Goal: Information Seeking & Learning: Find specific fact

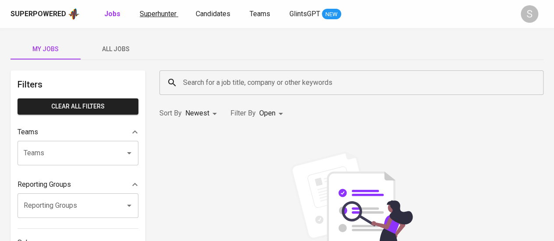
click at [155, 17] on span "Superhunter" at bounding box center [158, 14] width 37 height 8
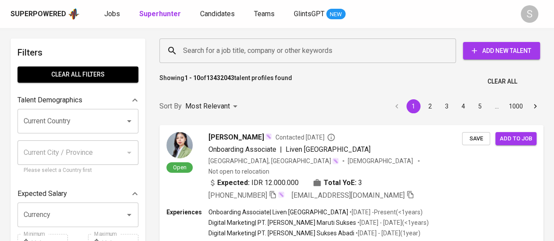
click at [304, 53] on input "Search for a job title, company or other keywords" at bounding box center [310, 50] width 258 height 17
paste input "[EMAIL_ADDRESS][DOMAIN_NAME]"
type input "[EMAIL_ADDRESS][DOMAIN_NAME]"
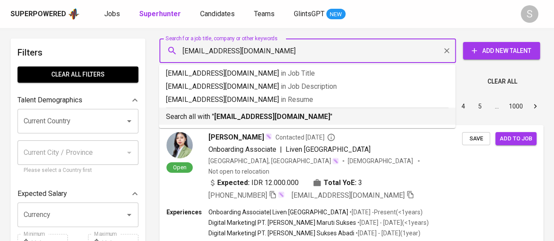
click at [225, 113] on b "[EMAIL_ADDRESS][DOMAIN_NAME]" at bounding box center [272, 117] width 116 height 8
click at [299, 110] on div "Sort By Most Relevant MOST_RELEVANT 1 2 3 4 5 … 1000" at bounding box center [351, 106] width 394 height 27
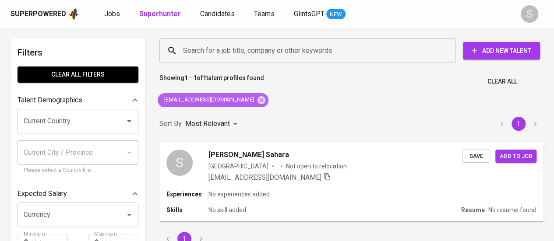
click at [243, 105] on div "[EMAIL_ADDRESS][DOMAIN_NAME]" at bounding box center [213, 100] width 111 height 14
click at [257, 101] on icon at bounding box center [261, 100] width 8 height 8
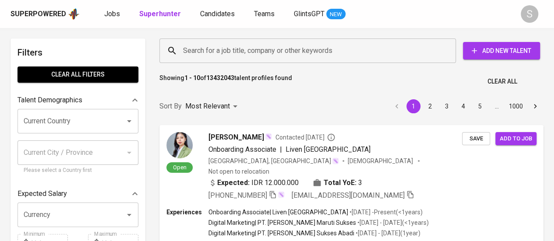
drag, startPoint x: 238, startPoint y: 63, endPoint x: 250, endPoint y: 59, distance: 12.9
click at [250, 59] on div "Search for a job title, company or other keywords" at bounding box center [307, 51] width 296 height 25
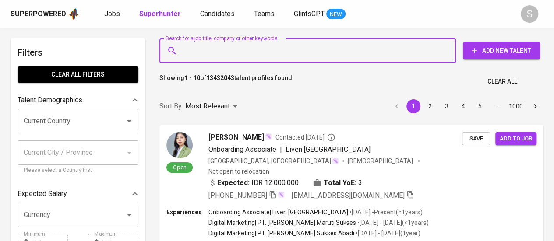
click at [263, 49] on input "Search for a job title, company or other keywords" at bounding box center [310, 50] width 258 height 17
paste input "[EMAIL_ADDRESS][DOMAIN_NAME]"
type input "[EMAIL_ADDRESS][DOMAIN_NAME]"
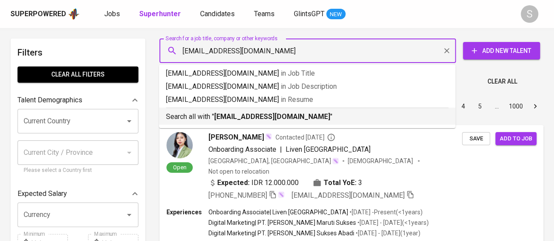
drag, startPoint x: 210, startPoint y: 116, endPoint x: 323, endPoint y: 75, distance: 120.1
click at [210, 116] on p "Search all with " [EMAIL_ADDRESS][DOMAIN_NAME] "" at bounding box center [307, 117] width 282 height 11
